Goal: Information Seeking & Learning: Learn about a topic

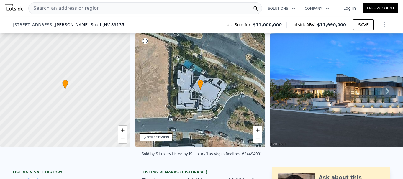
scroll to position [211, 0]
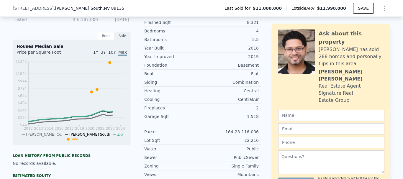
click at [4, 46] on div "LISTING & SALE HISTORY Sold 64 $ 11,000,000 May 4, 2023 Listed $ 11,999,000 Oct…" at bounding box center [201, 110] width 403 height 316
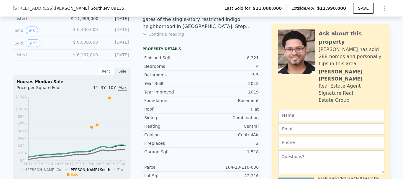
scroll to position [163, 0]
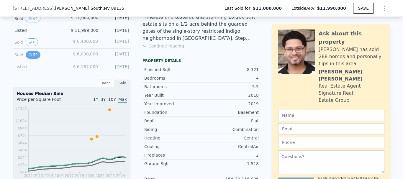
click at [32, 58] on button "50" at bounding box center [33, 55] width 14 height 8
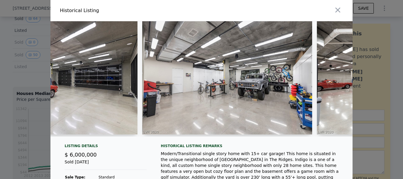
scroll to position [0, 6708]
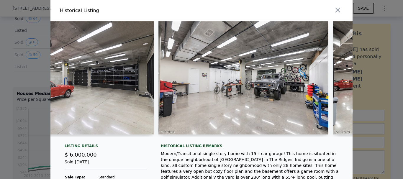
click at [240, 95] on img at bounding box center [243, 77] width 170 height 113
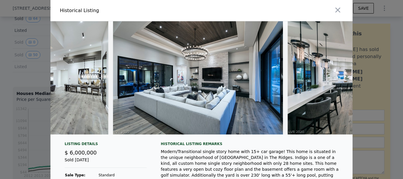
scroll to position [0, 0]
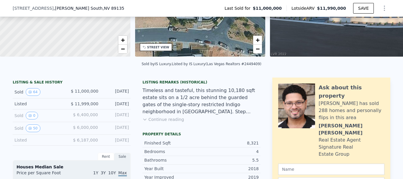
scroll to position [94, 0]
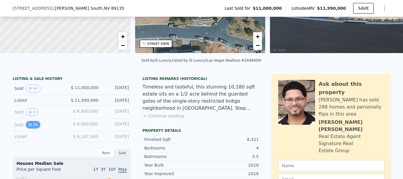
click at [33, 126] on button "50" at bounding box center [33, 125] width 14 height 8
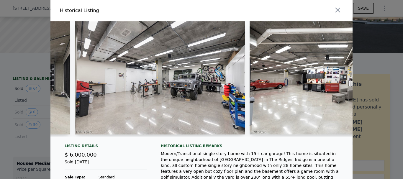
scroll to position [0, 6079]
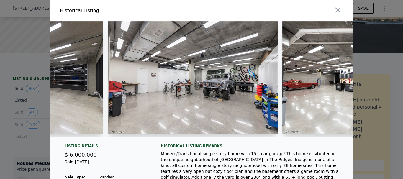
click at [192, 72] on img at bounding box center [193, 77] width 170 height 113
click at [168, 70] on img at bounding box center [193, 77] width 170 height 113
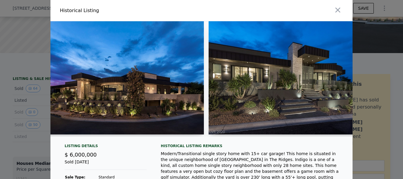
scroll to position [0, 0]
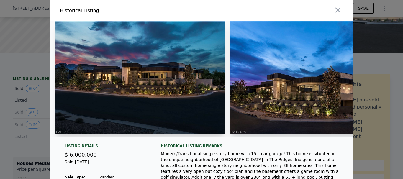
click at [136, 78] on img at bounding box center [140, 77] width 170 height 113
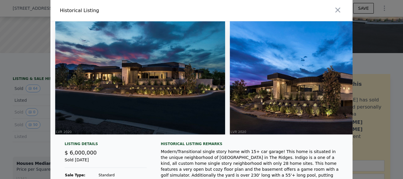
click at [95, 83] on img at bounding box center [140, 77] width 170 height 113
